Goal: Navigation & Orientation: Find specific page/section

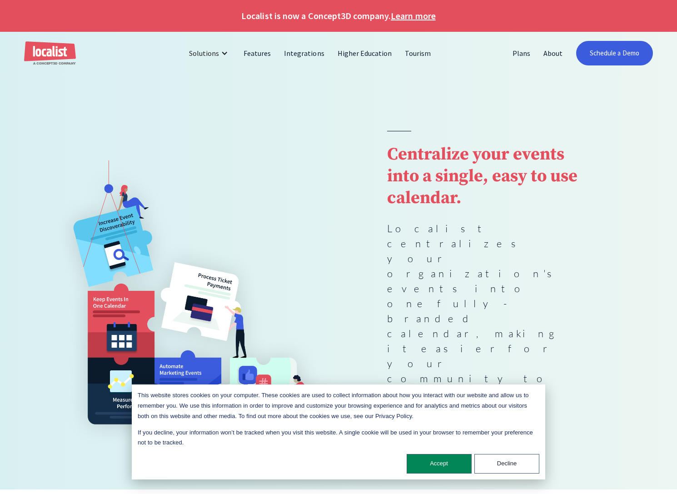
click at [54, 48] on img "home" at bounding box center [50, 53] width 52 height 24
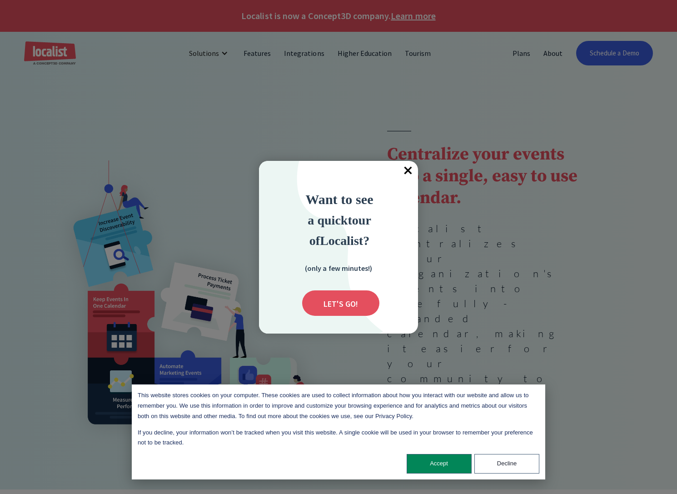
click at [409, 169] on span "×" at bounding box center [408, 171] width 20 height 20
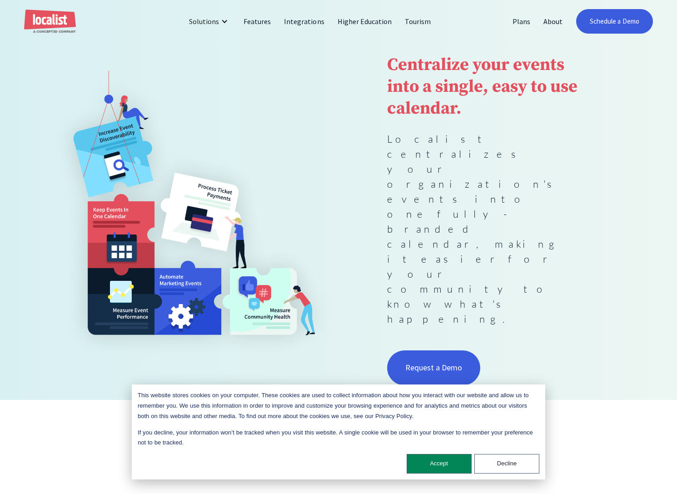
scroll to position [33, 0]
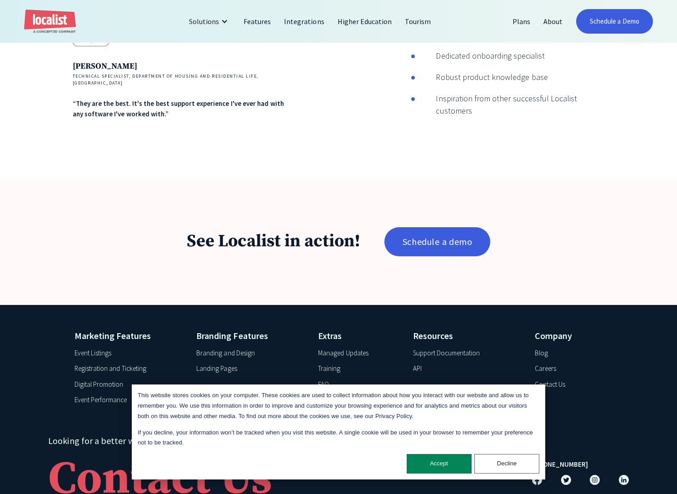
scroll to position [1405, 0]
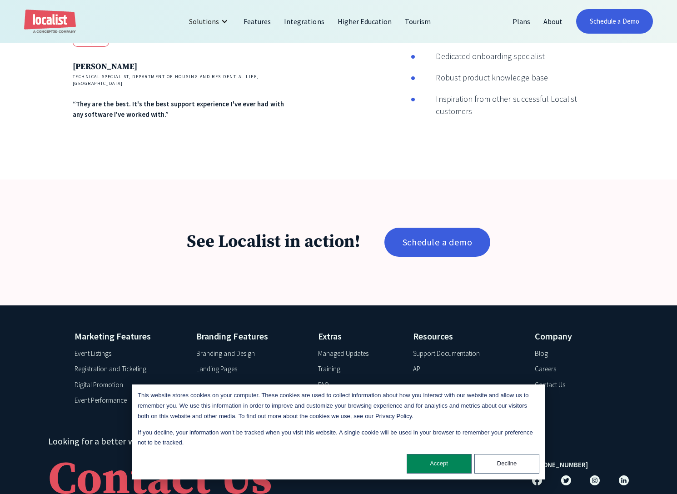
click at [243, 349] on div "Branding and Design" at bounding box center [225, 354] width 59 height 10
click at [509, 462] on button "Decline" at bounding box center [507, 464] width 65 height 20
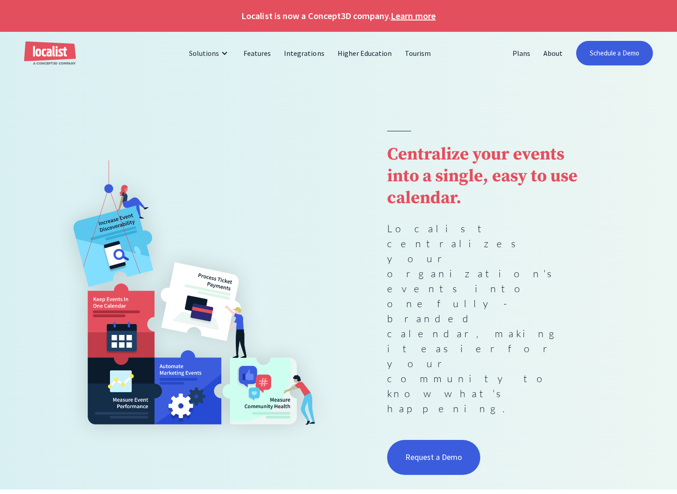
scroll to position [0, 0]
click at [41, 49] on img "home" at bounding box center [50, 53] width 52 height 24
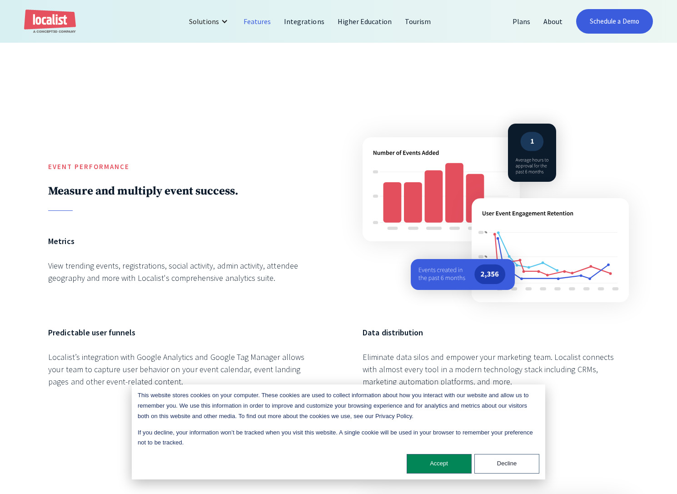
scroll to position [1272, 0]
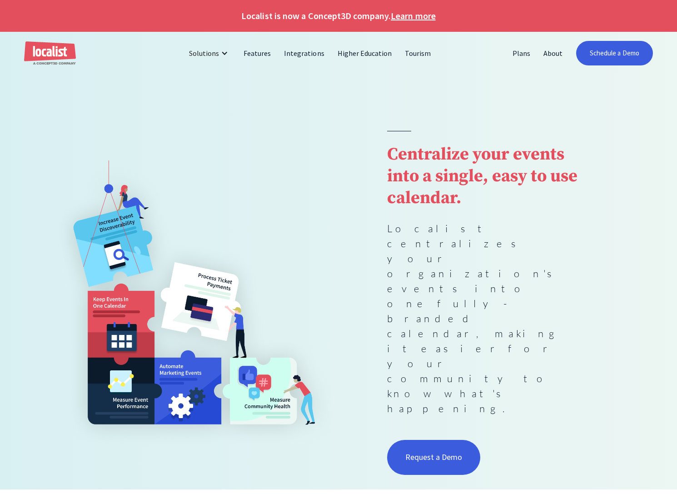
click at [50, 57] on img "home" at bounding box center [50, 53] width 52 height 24
